Goal: Task Accomplishment & Management: Manage account settings

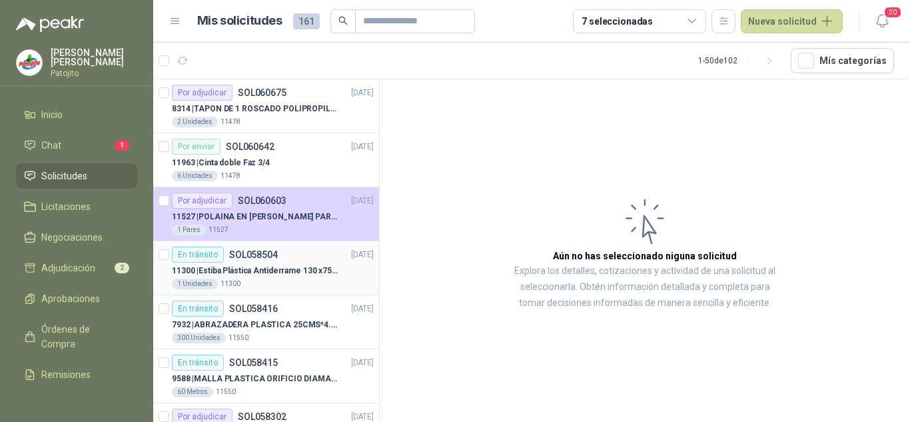
click at [280, 266] on p "11300 | Estiba Plástica Antiderrame 130 x75 CM - Capacidad 180-200 Litros" at bounding box center [255, 270] width 166 height 13
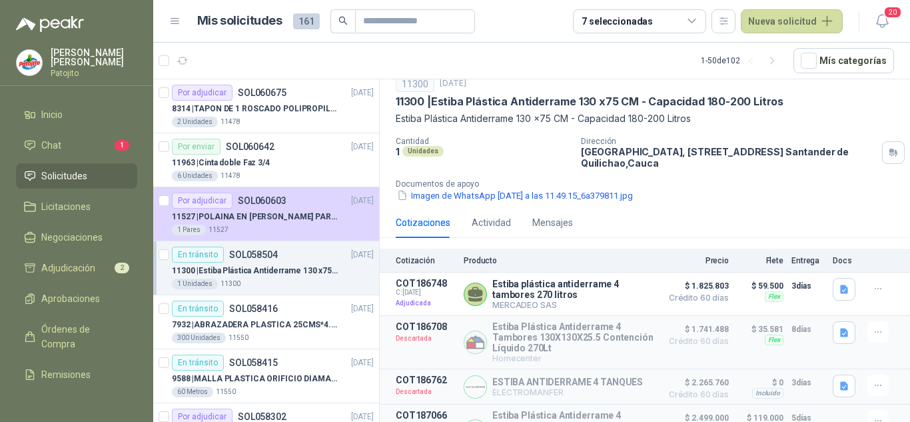
scroll to position [67, 0]
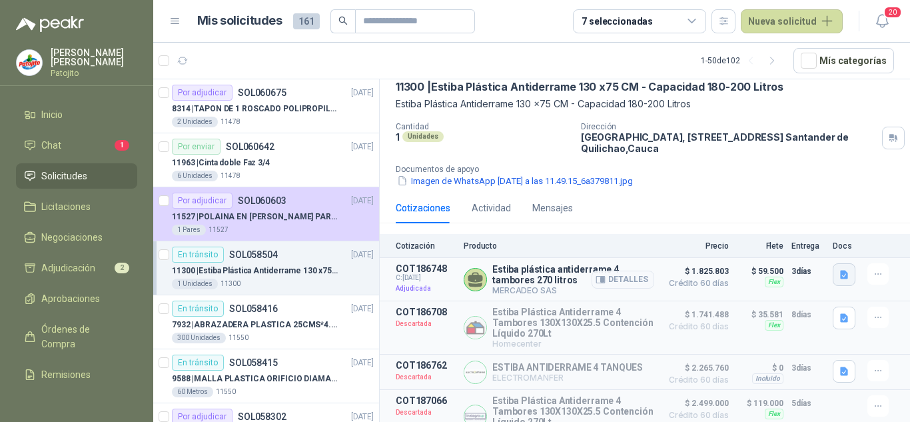
click at [840, 274] on icon "button" at bounding box center [844, 274] width 8 height 9
click at [716, 246] on button "ANTIDERRAME 4 Tambores.pdf" at bounding box center [766, 245] width 139 height 14
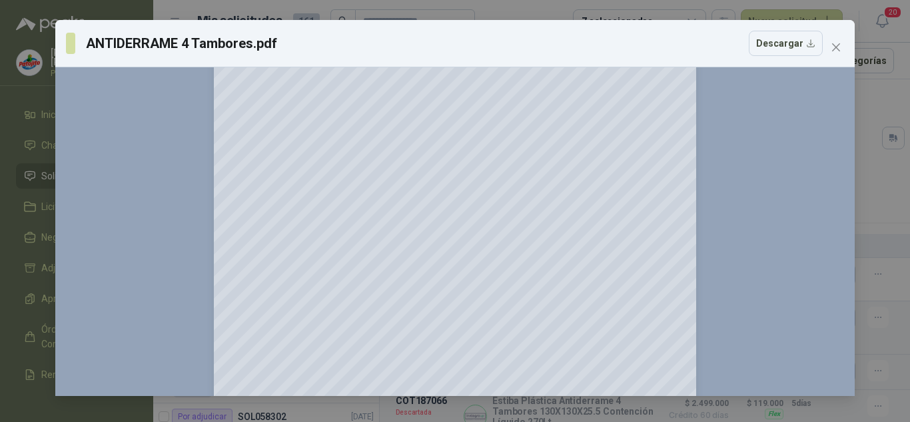
scroll to position [376, 0]
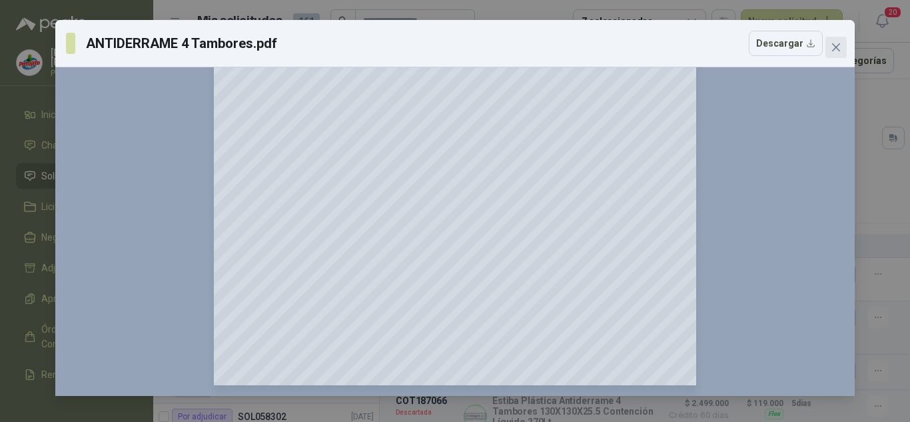
click at [835, 44] on icon "close" at bounding box center [836, 47] width 11 height 11
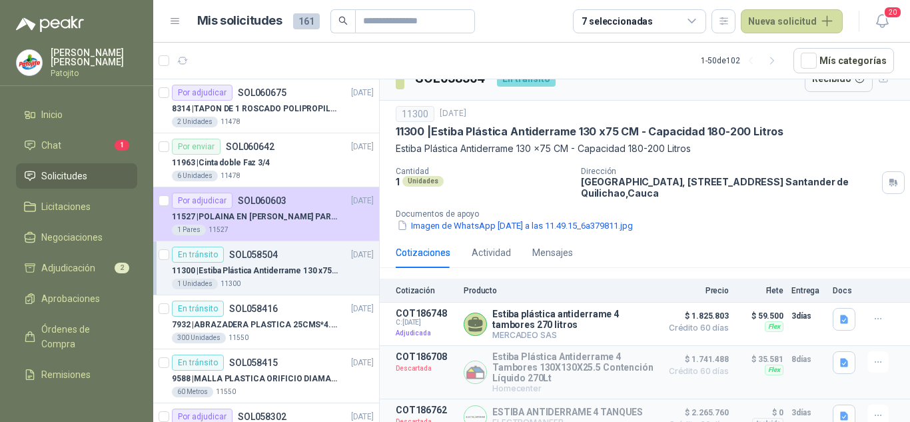
scroll to position [0, 0]
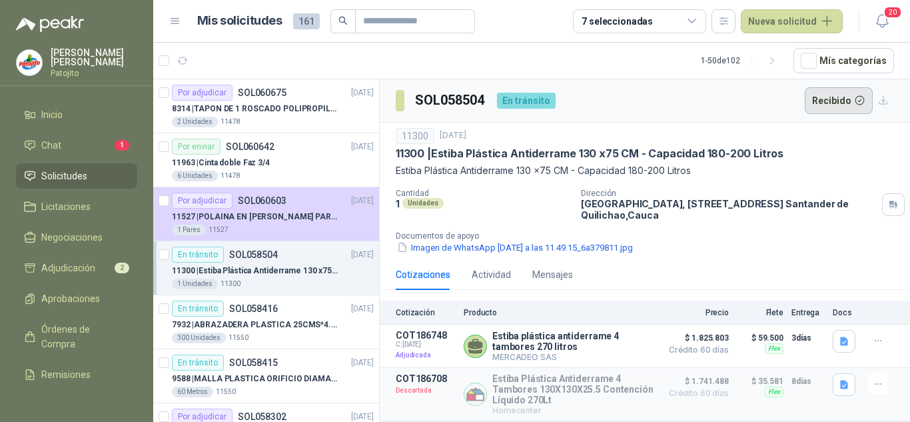
click at [841, 95] on button "Recibido" at bounding box center [839, 100] width 69 height 27
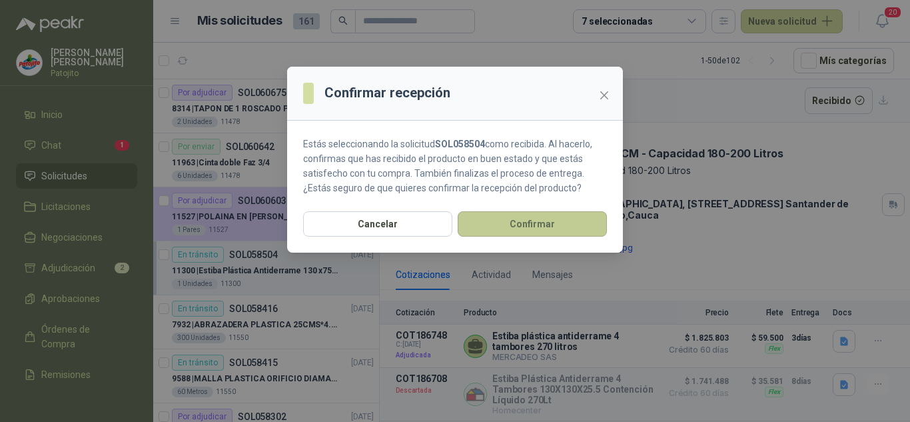
click at [506, 224] on button "Confirmar" at bounding box center [532, 223] width 149 height 25
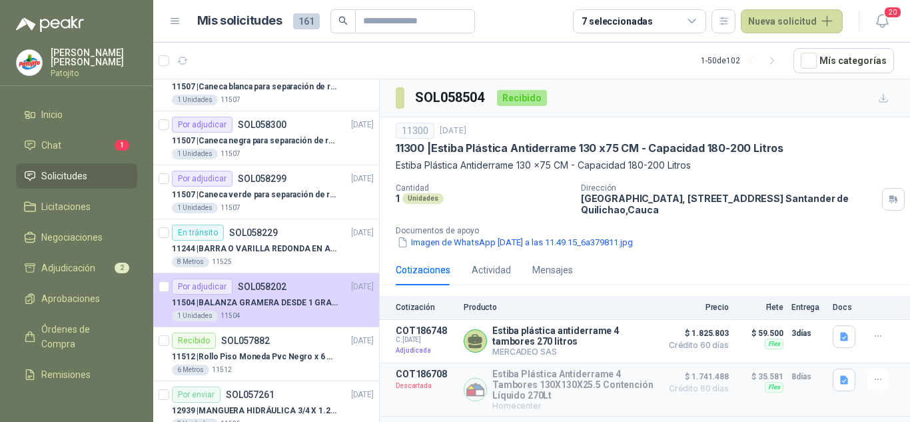
scroll to position [533, 0]
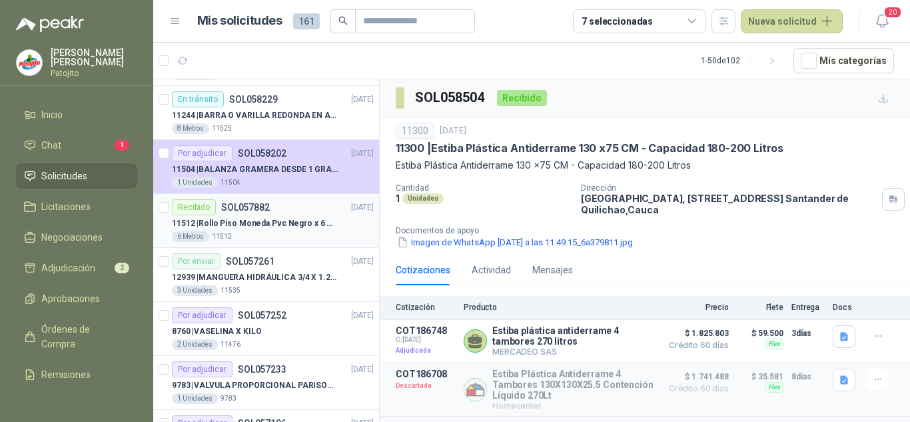
click at [272, 213] on div "Recibido SOL057882 [DATE]" at bounding box center [273, 207] width 202 height 16
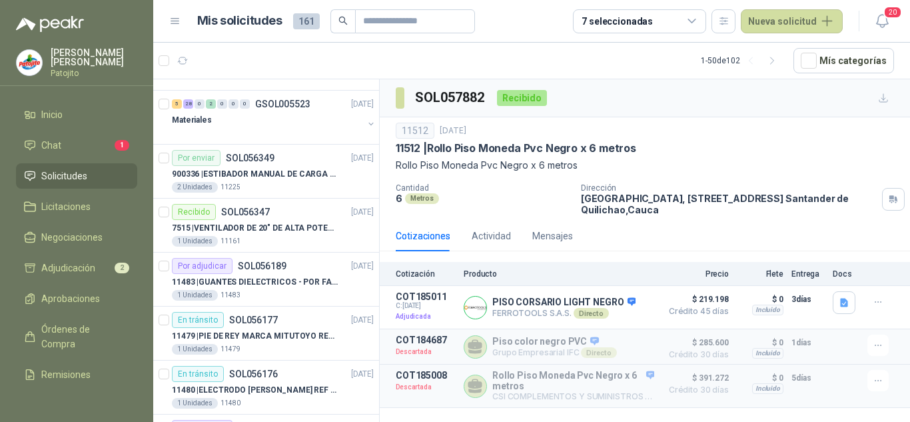
scroll to position [1932, 0]
click at [268, 275] on p "11483 | GUANTES DIELECTRICOS - POR FAVOR ADJUNTAR SU FICHA TECNICA" at bounding box center [255, 281] width 166 height 13
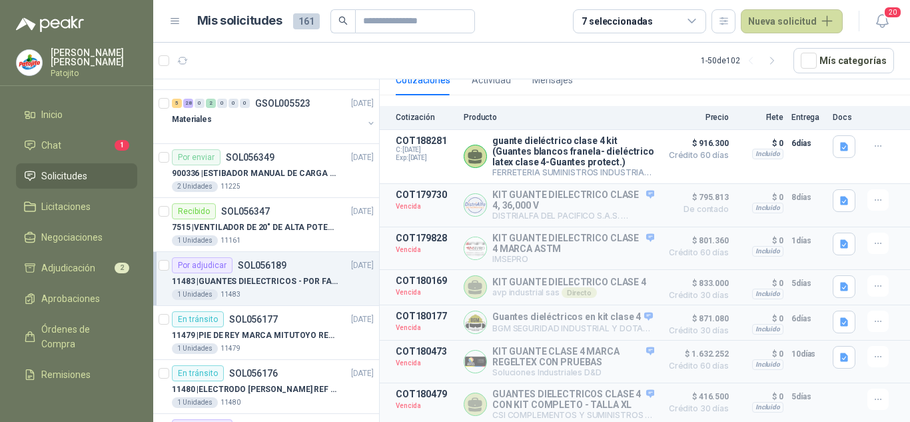
scroll to position [1999, 0]
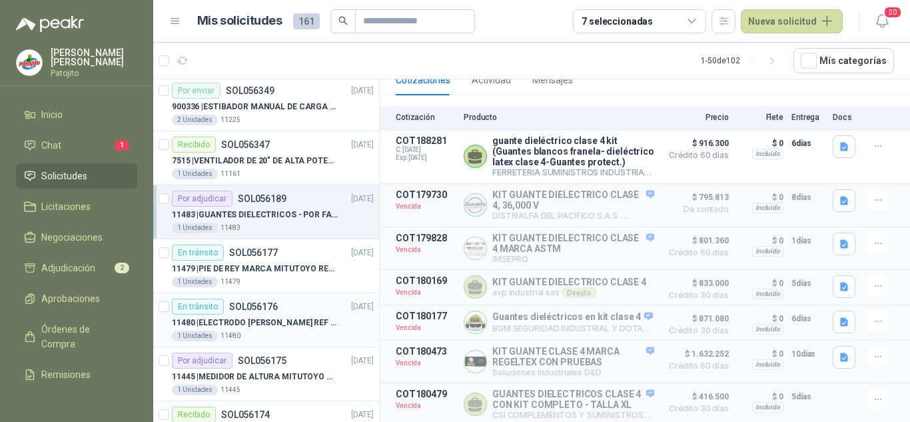
click at [276, 319] on p "11480 | ELECTRODO [PERSON_NAME] REF HI1131B" at bounding box center [255, 322] width 166 height 13
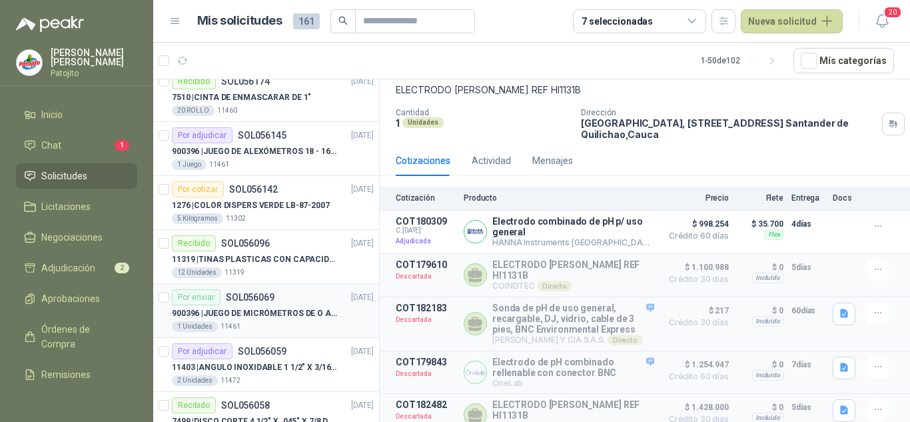
scroll to position [2370, 0]
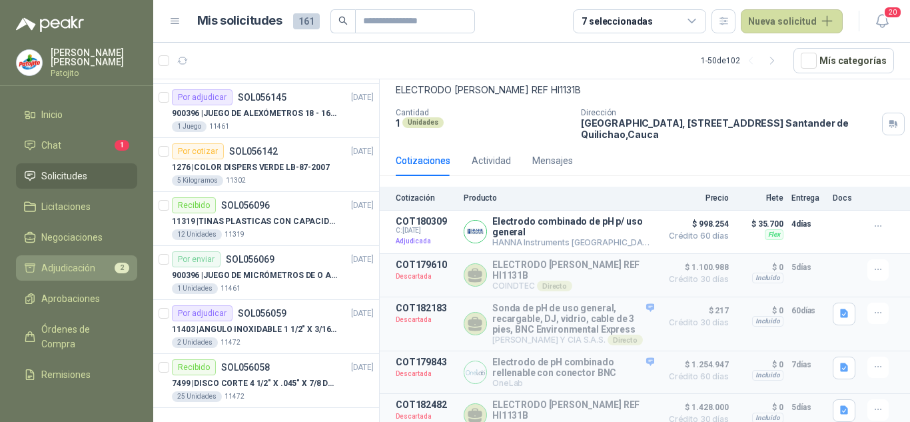
click at [73, 264] on span "Adjudicación" at bounding box center [68, 267] width 54 height 15
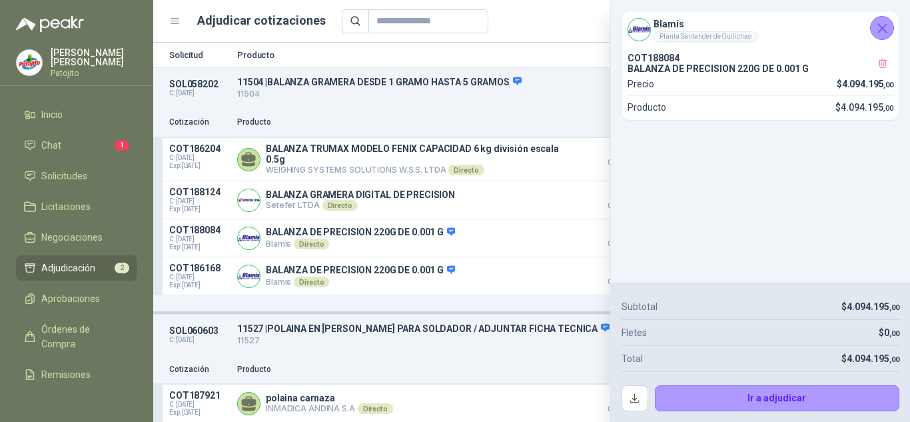
click at [875, 23] on icon "Cerrar" at bounding box center [882, 28] width 17 height 17
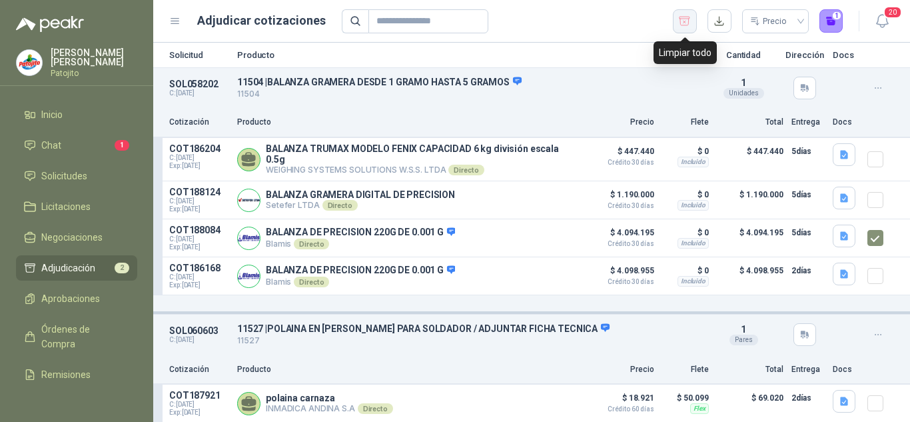
click at [678, 25] on icon "button" at bounding box center [684, 21] width 13 height 13
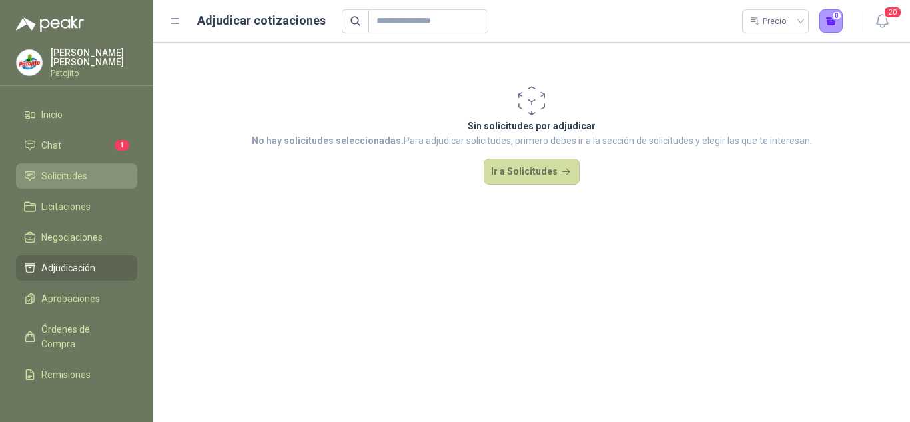
click at [45, 182] on span "Solicitudes" at bounding box center [64, 176] width 46 height 15
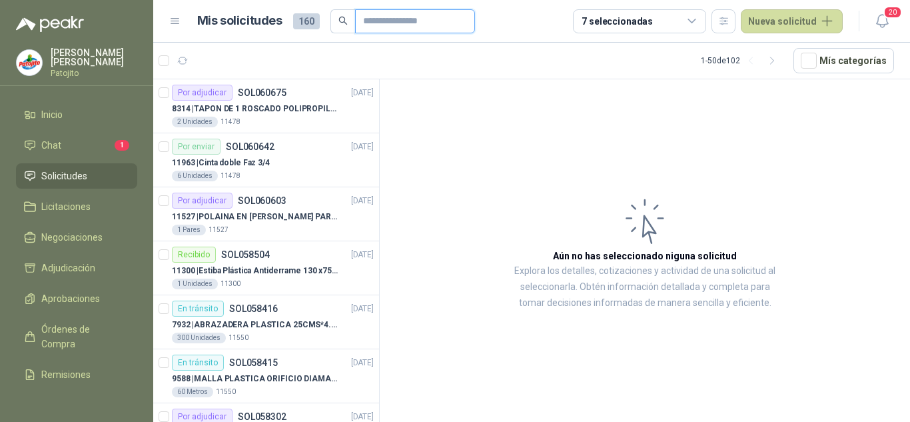
click at [402, 24] on input "text" at bounding box center [409, 21] width 93 height 23
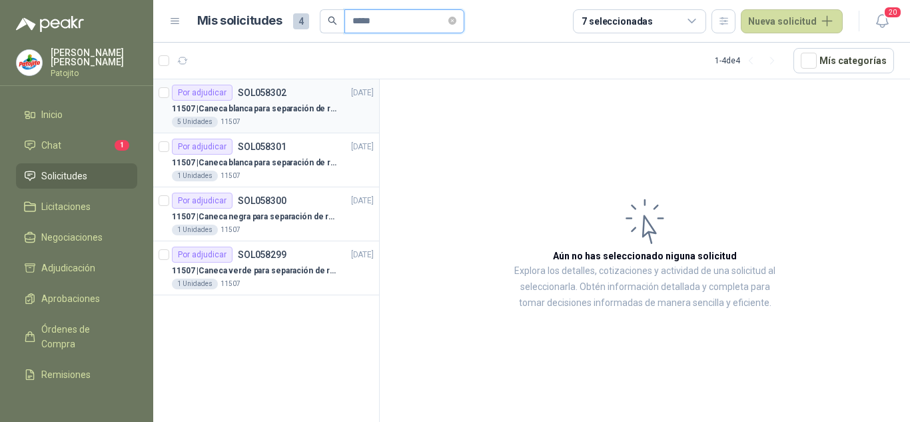
type input "*****"
click at [278, 109] on p "11507 | Caneca blanca para separación de residuos 121 LT" at bounding box center [255, 109] width 166 height 13
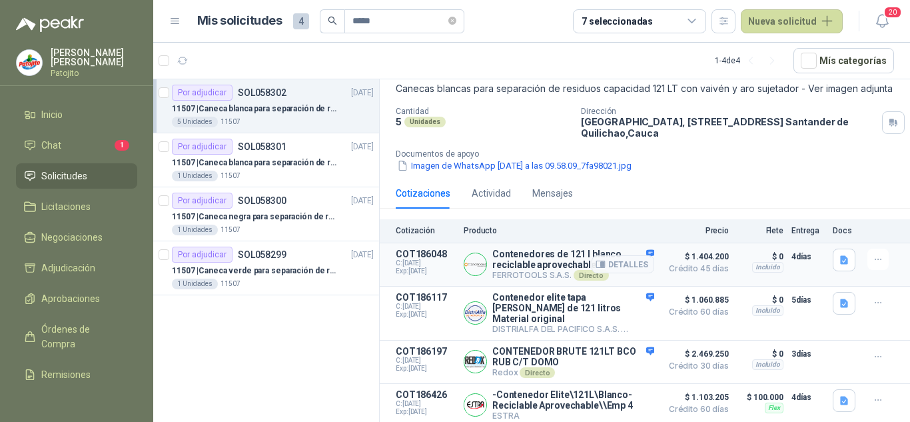
scroll to position [211, 0]
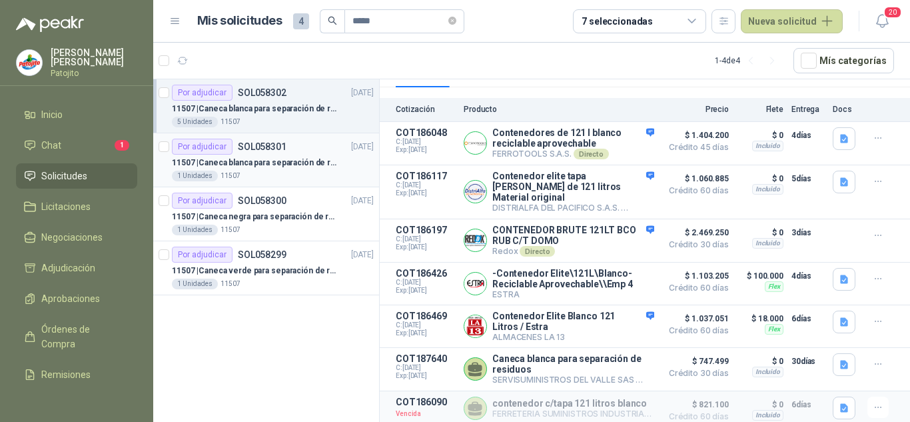
click at [279, 162] on p "11507 | Caneca blanca para separación de residuos 10 LT" at bounding box center [255, 163] width 166 height 13
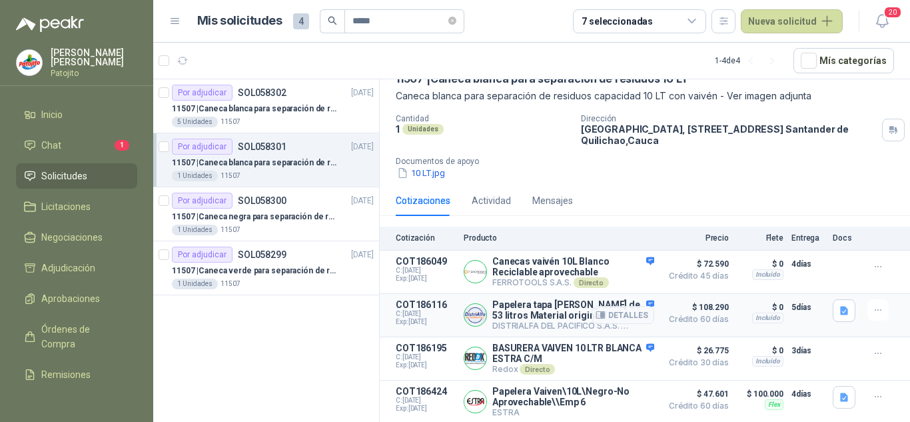
scroll to position [151, 0]
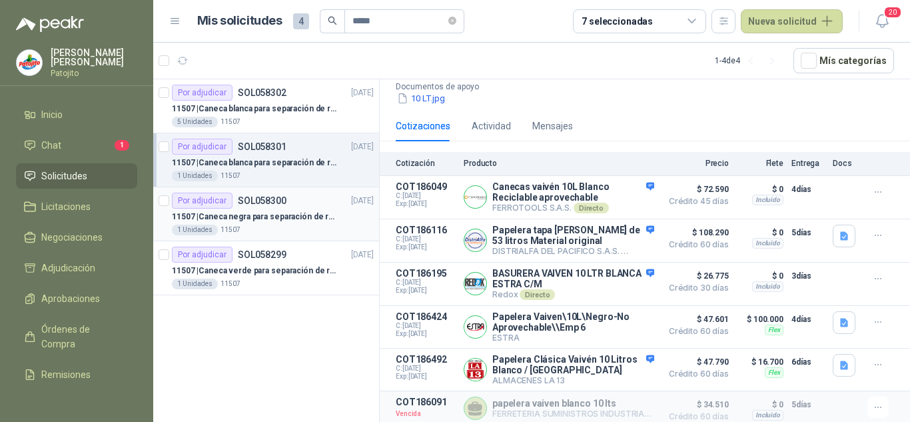
click at [287, 207] on div "Por adjudicar SOL058300 [DATE]" at bounding box center [273, 201] width 202 height 16
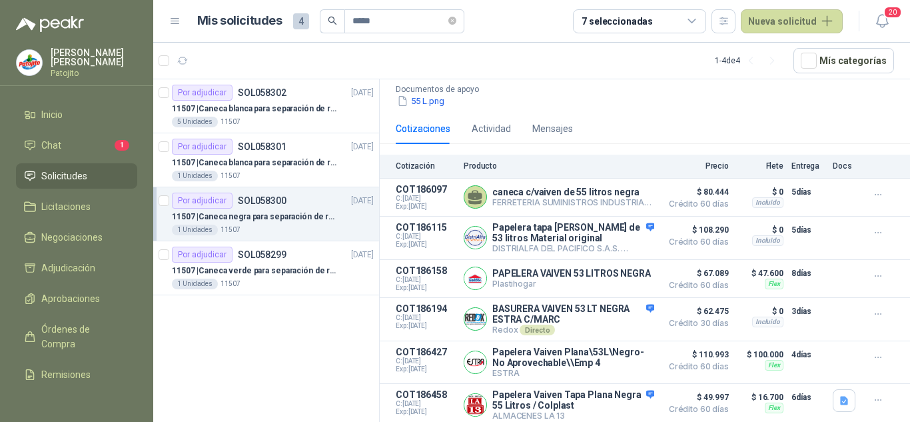
scroll to position [153, 0]
click at [273, 254] on p "SOL058299" at bounding box center [262, 254] width 49 height 9
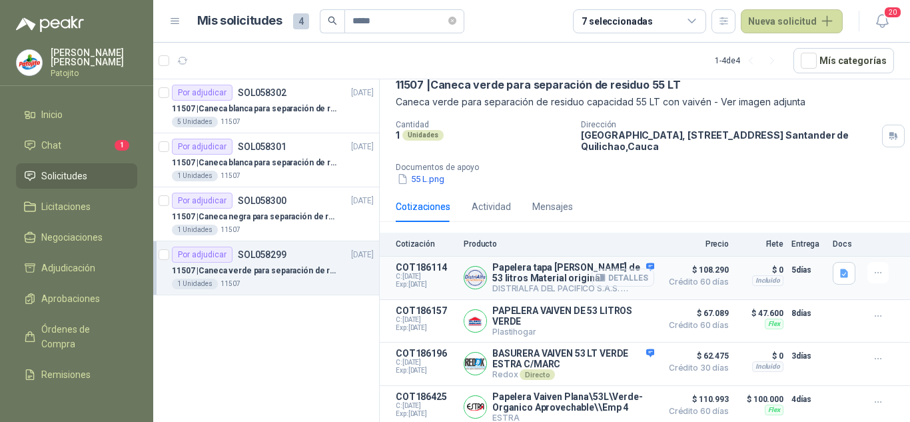
scroll to position [151, 0]
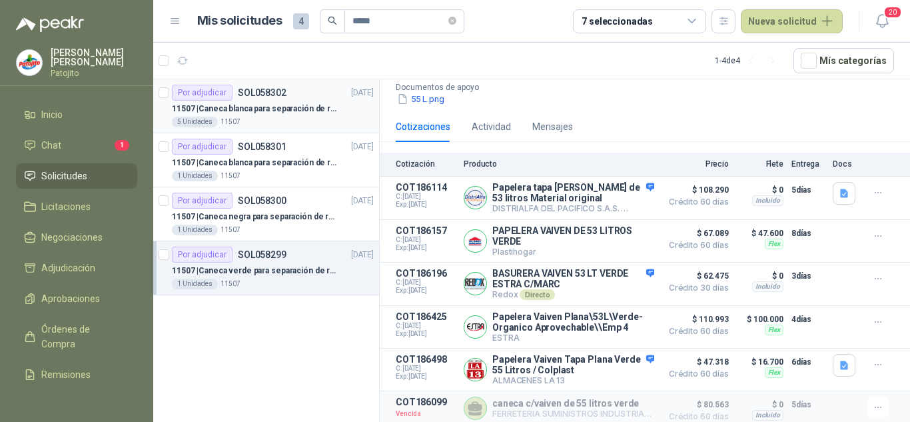
click at [270, 105] on p "11507 | Caneca blanca para separación de residuos 121 LT" at bounding box center [255, 109] width 166 height 13
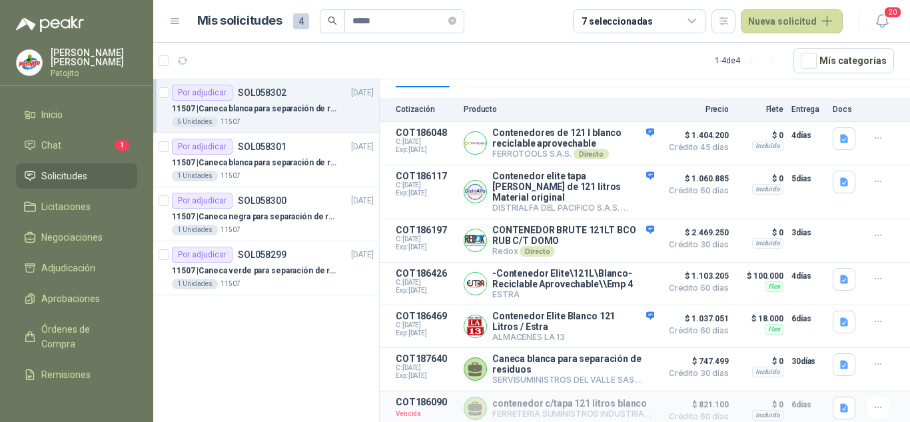
scroll to position [211, 0]
click at [873, 407] on icon "button" at bounding box center [878, 407] width 11 height 11
click at [822, 379] on button "Solicitar Recotización" at bounding box center [851, 376] width 107 height 21
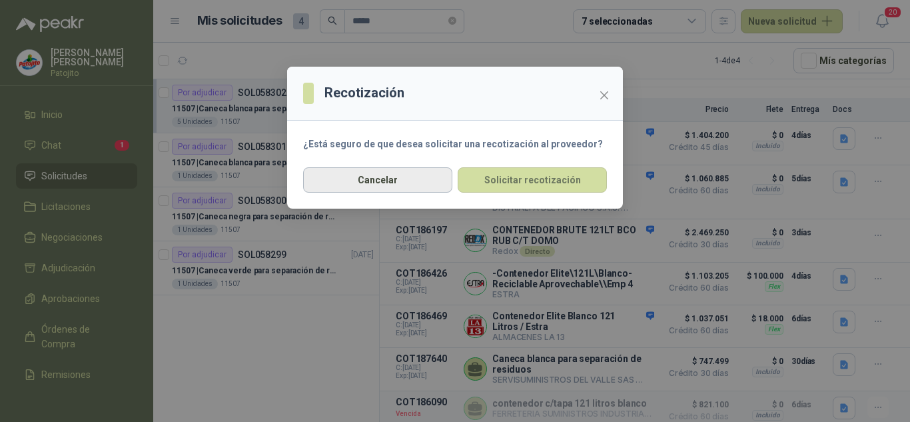
click at [382, 180] on button "Cancelar" at bounding box center [377, 179] width 149 height 25
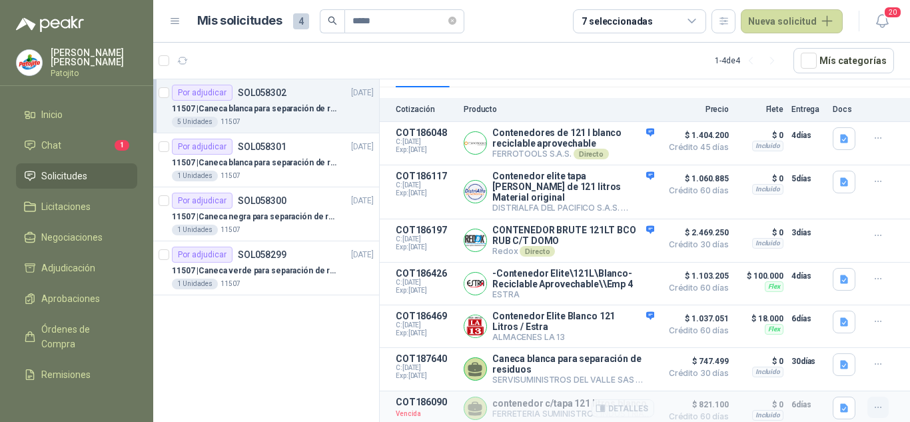
click at [873, 404] on icon "button" at bounding box center [878, 407] width 11 height 11
click at [825, 374] on button "Solicitar Recotización" at bounding box center [851, 376] width 107 height 21
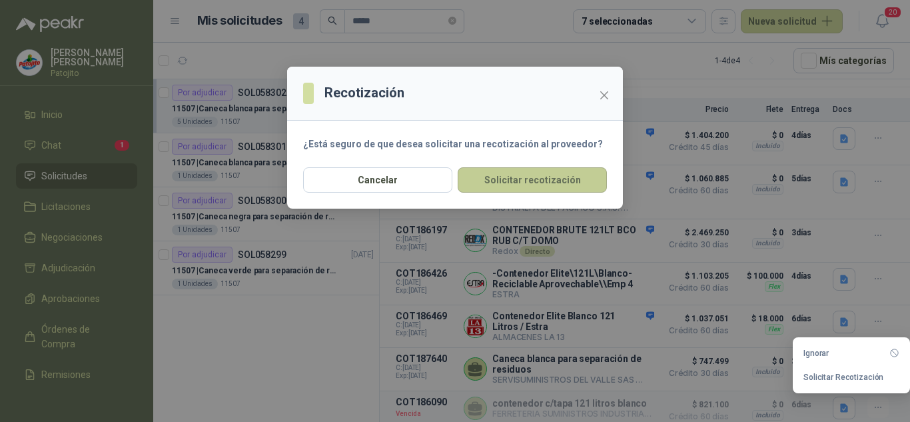
click at [559, 175] on button "Solicitar recotización" at bounding box center [532, 179] width 149 height 25
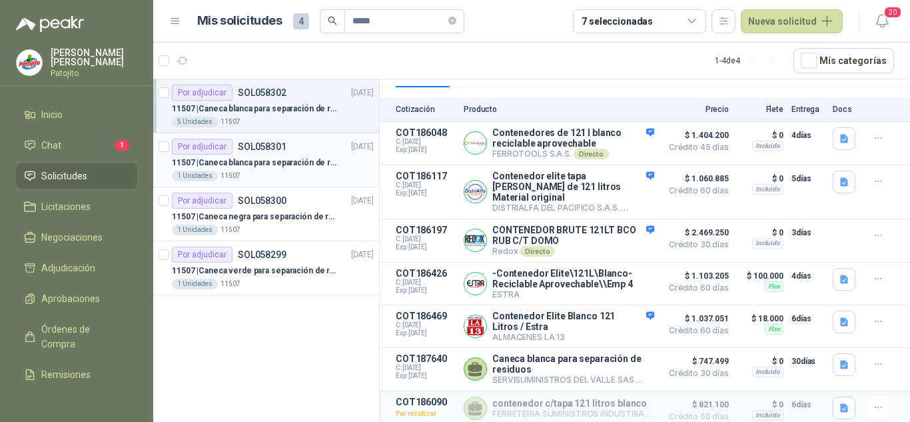
click at [252, 145] on p "SOL058301" at bounding box center [262, 146] width 49 height 9
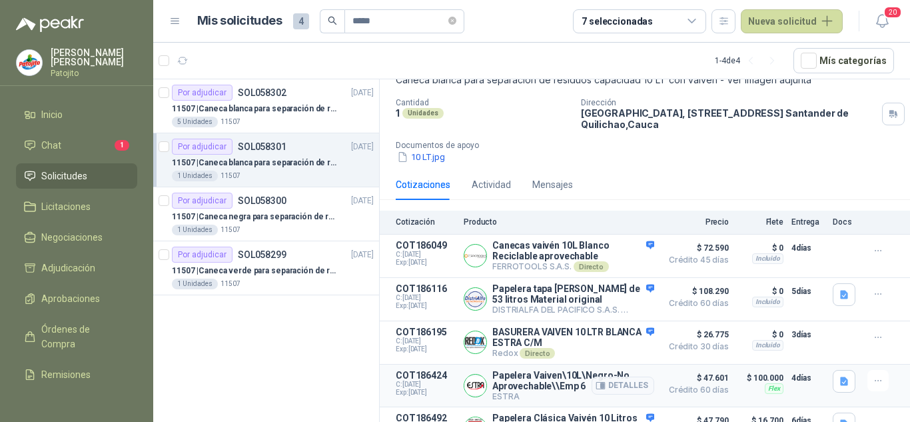
scroll to position [151, 0]
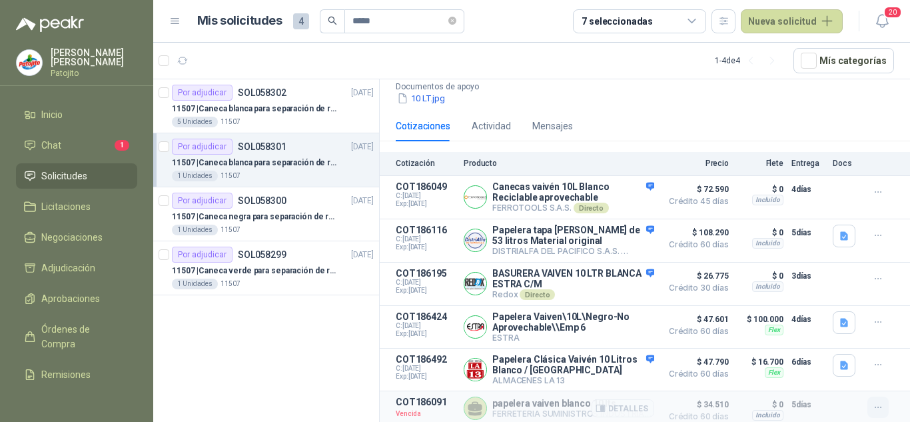
click at [873, 404] on icon "button" at bounding box center [878, 407] width 11 height 11
click at [836, 378] on button "Solicitar Recotización" at bounding box center [851, 376] width 107 height 21
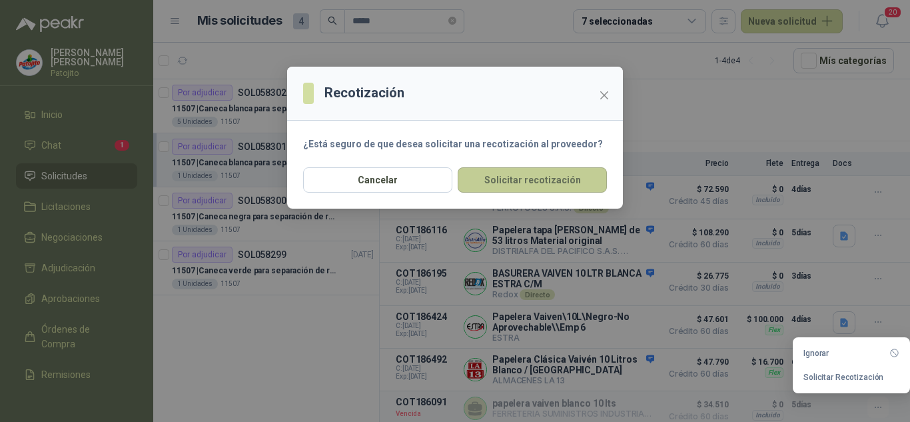
click at [540, 178] on button "Solicitar recotización" at bounding box center [532, 179] width 149 height 25
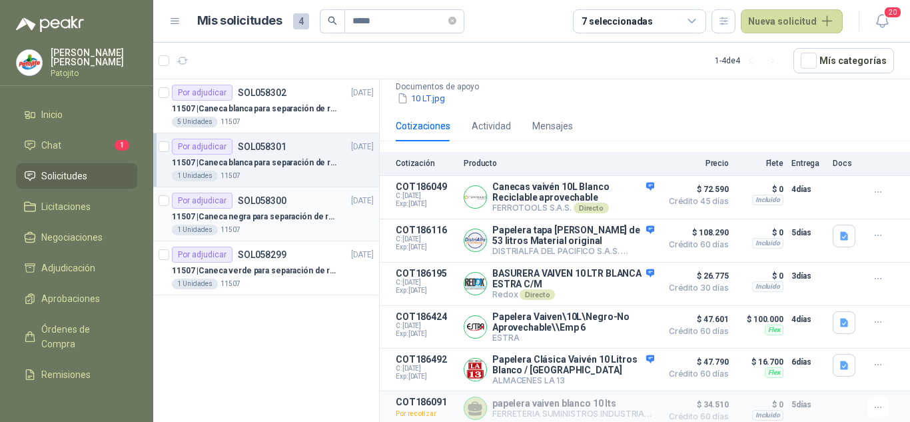
click at [245, 214] on p "11507 | Caneca negra para separación de residuo 55 LT" at bounding box center [255, 217] width 166 height 13
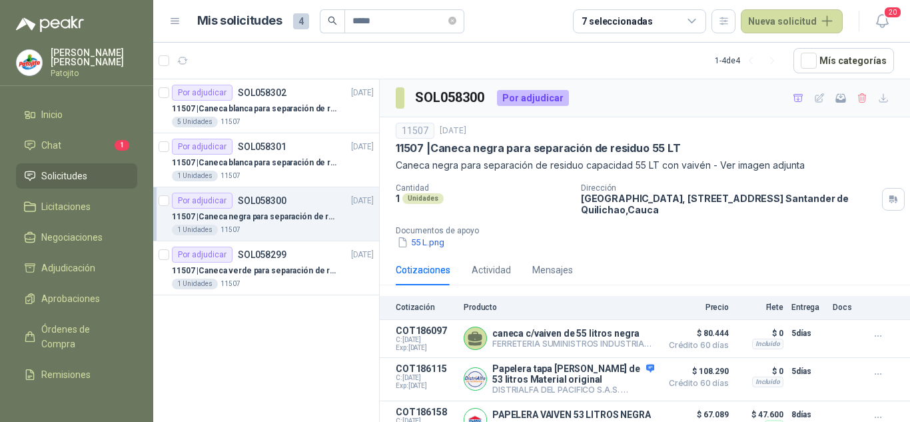
scroll to position [153, 0]
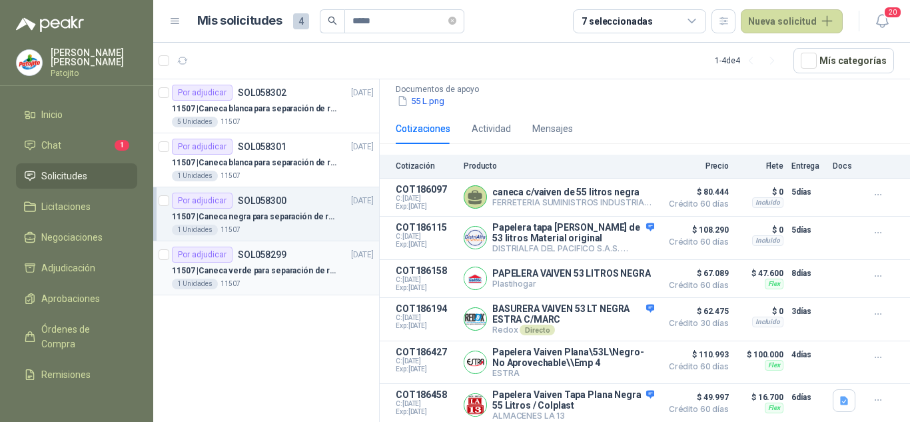
click at [256, 265] on p "11507 | Caneca verde para separación de residuo 55 LT" at bounding box center [255, 270] width 166 height 13
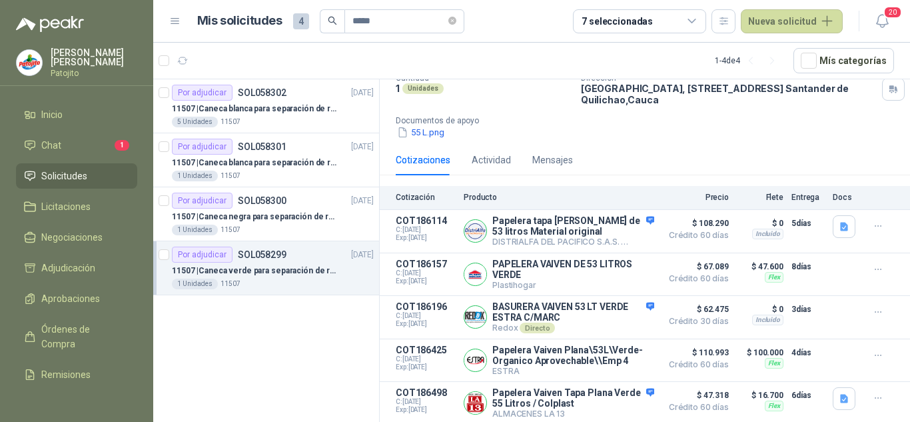
scroll to position [151, 0]
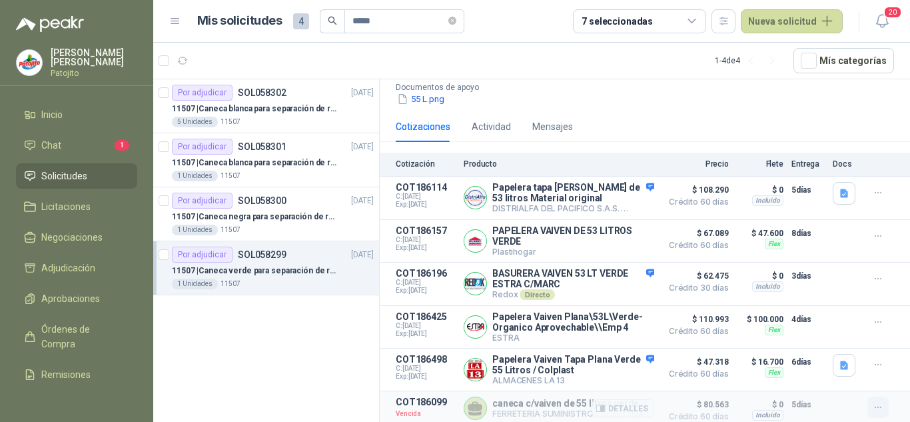
click at [873, 405] on icon "button" at bounding box center [878, 407] width 11 height 11
click at [824, 379] on button "Solicitar Recotización" at bounding box center [851, 376] width 107 height 21
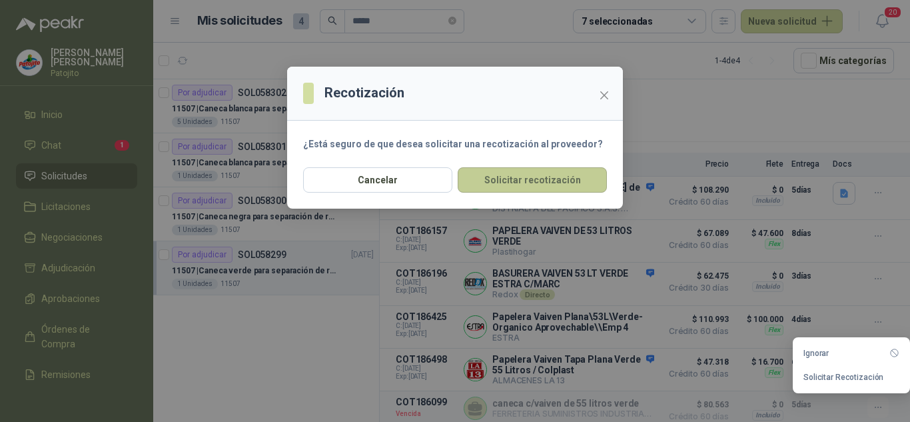
click at [536, 180] on button "Solicitar recotización" at bounding box center [532, 179] width 149 height 25
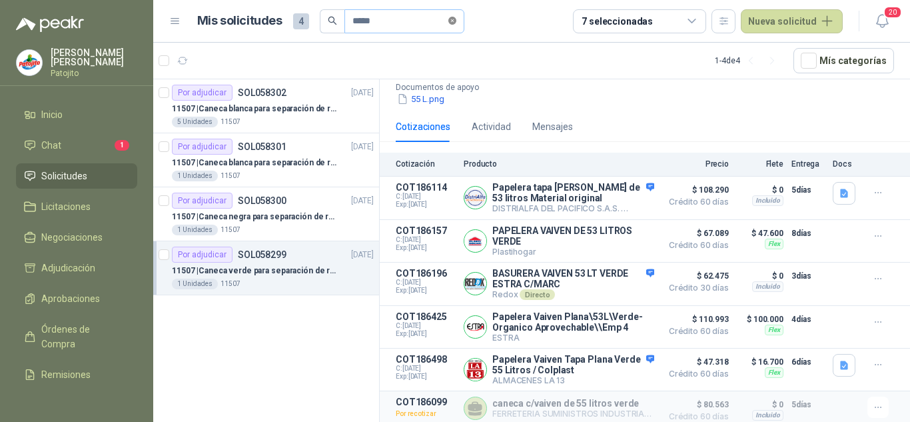
click at [456, 18] on icon "close-circle" at bounding box center [452, 21] width 8 height 8
click at [54, 199] on link "Licitaciones" at bounding box center [76, 206] width 121 height 25
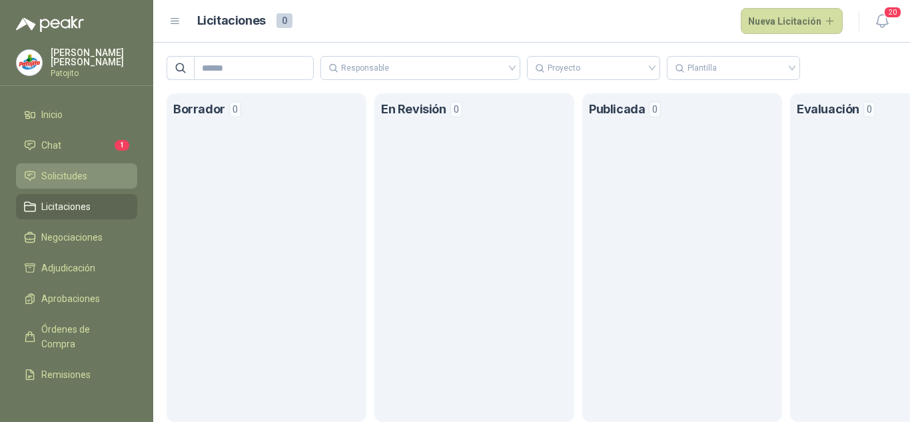
click at [64, 169] on span "Solicitudes" at bounding box center [64, 176] width 46 height 15
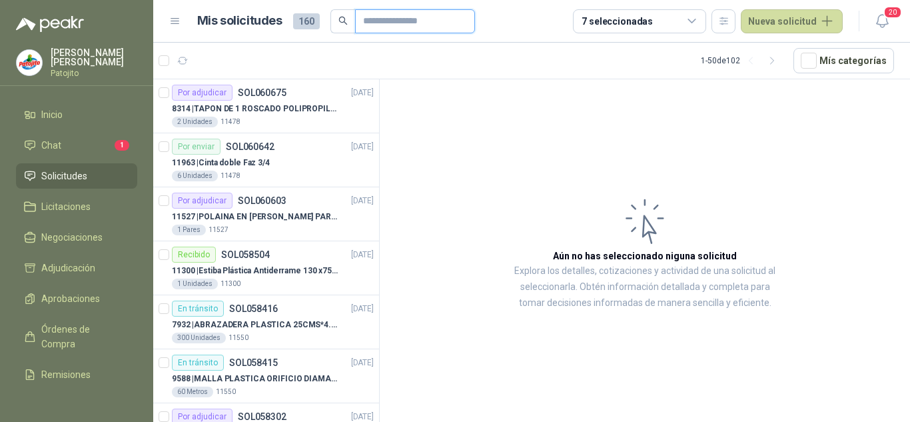
click at [392, 19] on input "text" at bounding box center [409, 21] width 93 height 23
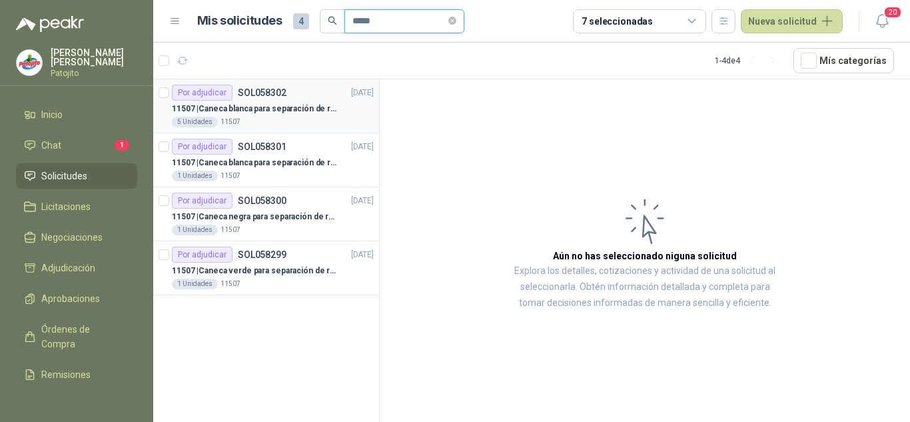
type input "*****"
click at [298, 104] on p "11507 | Caneca blanca para separación de residuos 121 LT" at bounding box center [255, 109] width 166 height 13
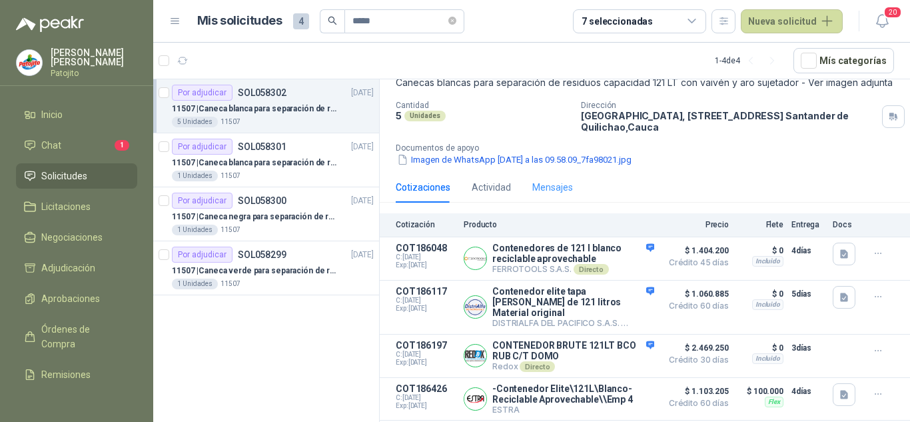
scroll to position [211, 0]
